Goal: Find specific page/section: Find specific page/section

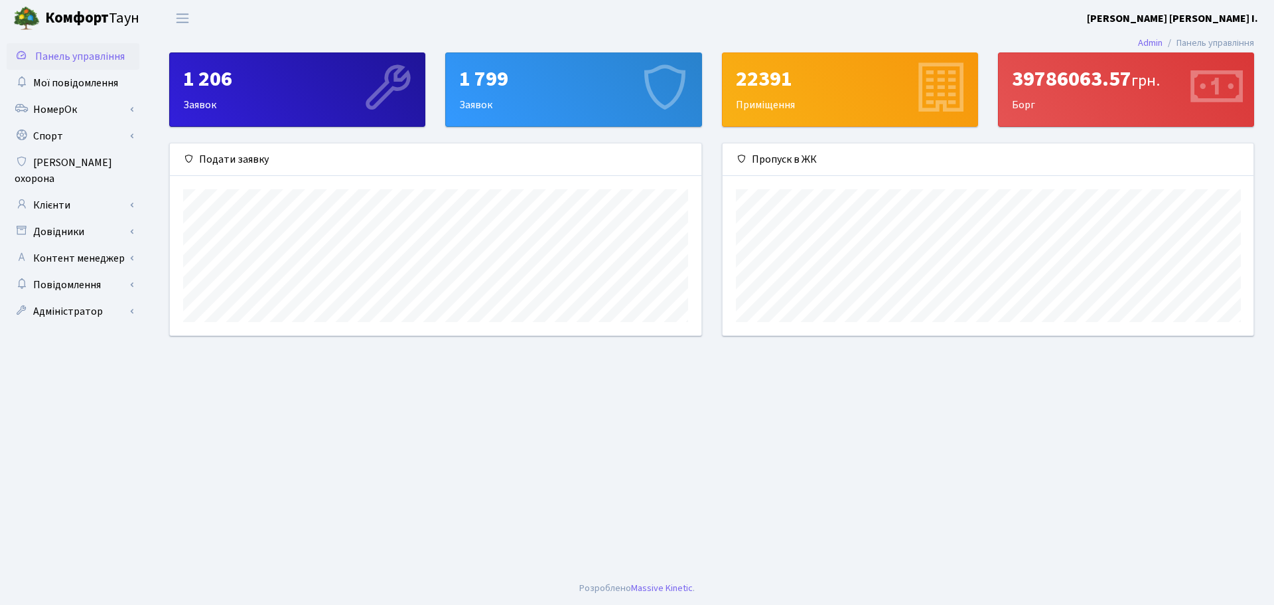
scroll to position [192, 531]
click at [941, 94] on icon at bounding box center [939, 89] width 63 height 63
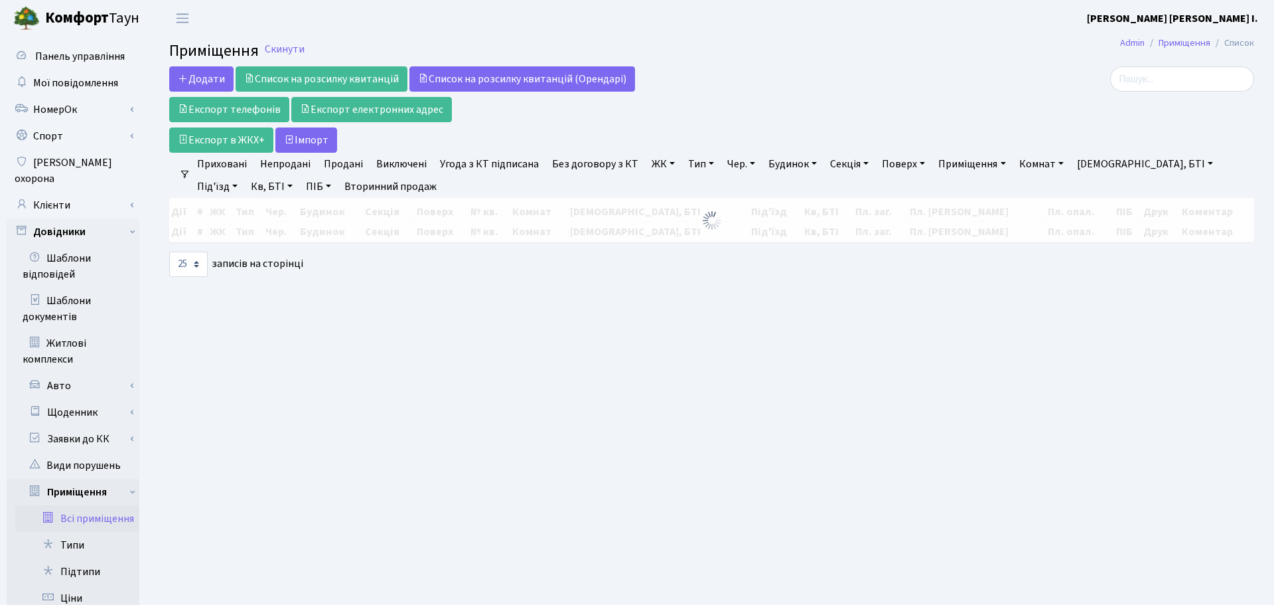
select select "25"
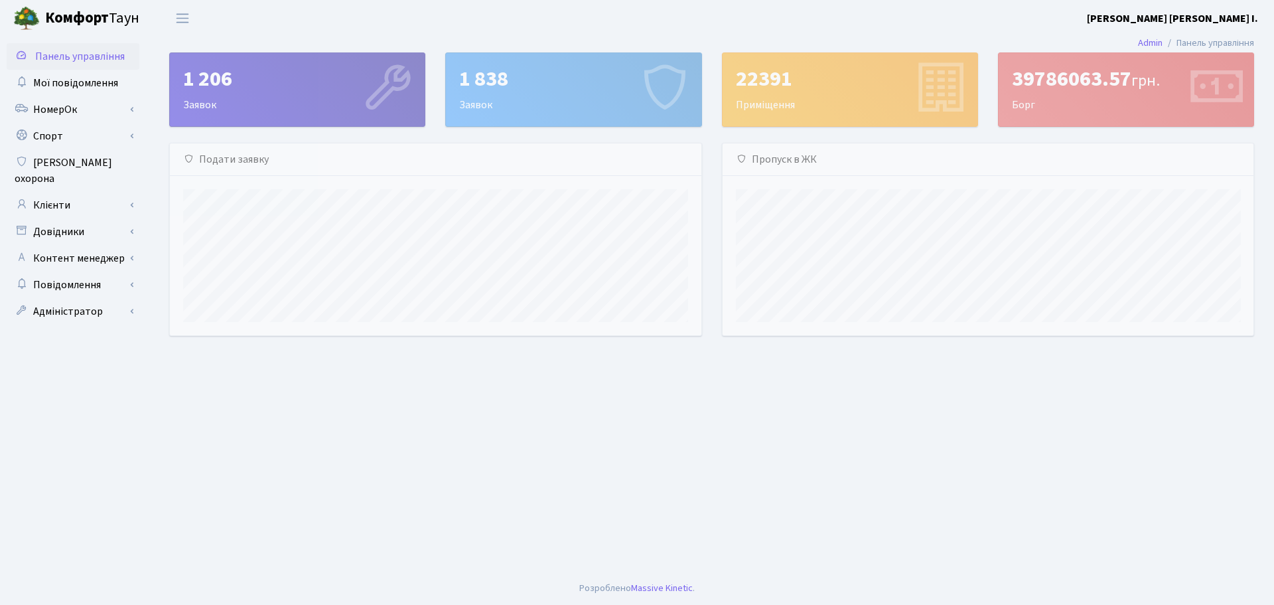
scroll to position [192, 531]
